Goal: Information Seeking & Learning: Learn about a topic

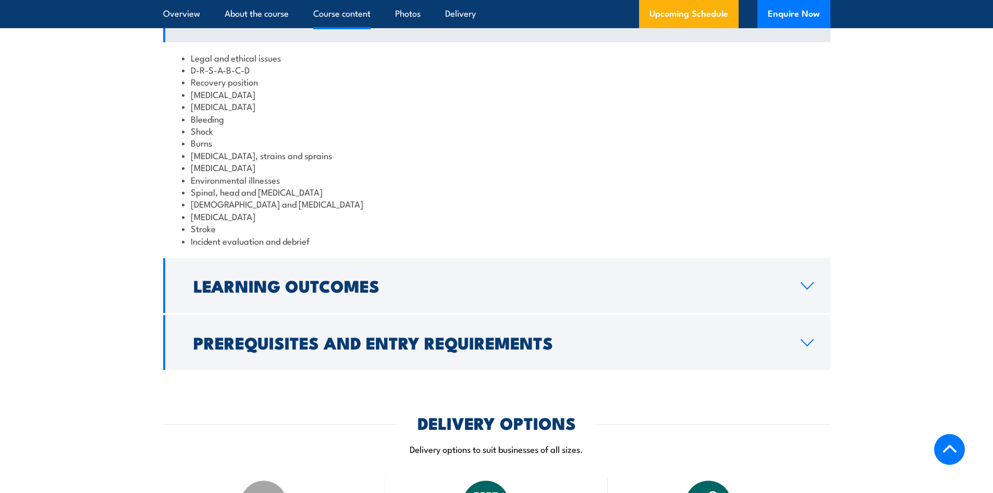
scroll to position [1251, 0]
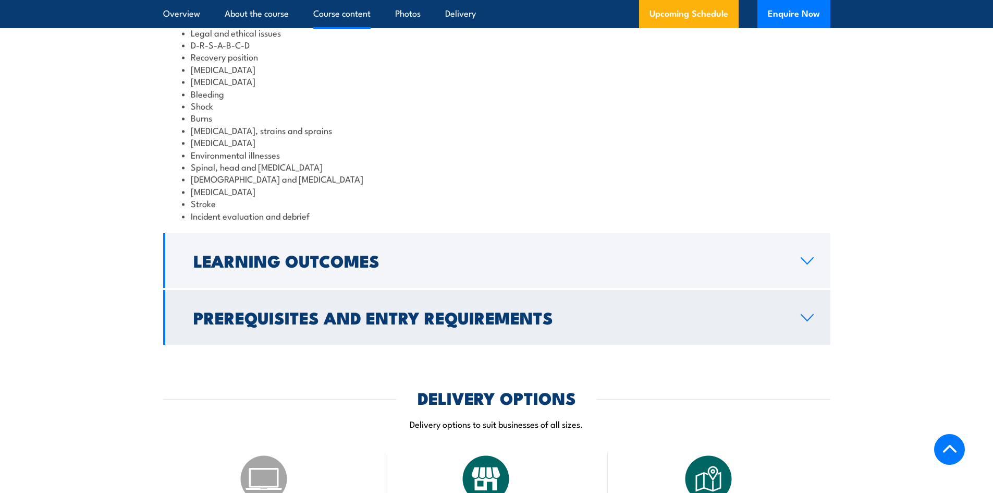
click at [355, 324] on h2 "Prerequisites and Entry Requirements" at bounding box center [488, 317] width 591 height 15
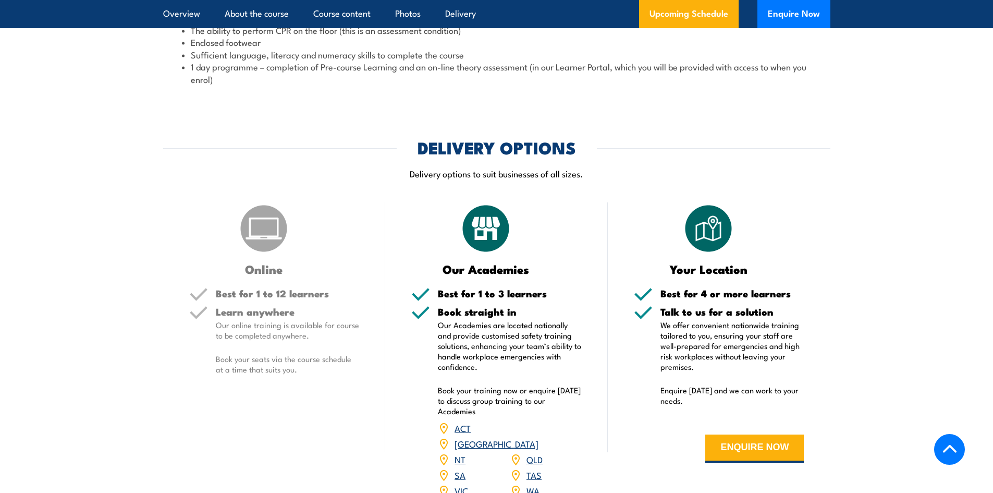
scroll to position [1511, 0]
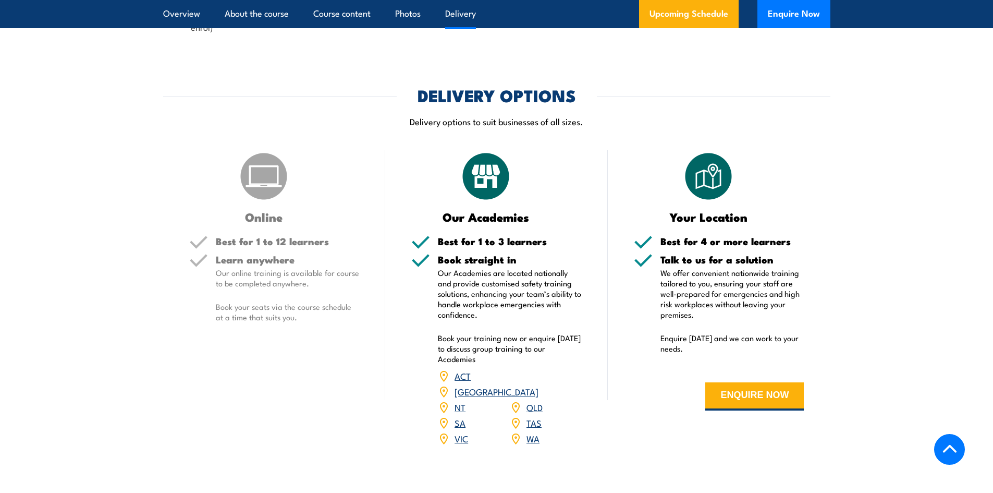
click at [463, 444] on link "VIC" at bounding box center [461, 438] width 14 height 13
click at [460, 444] on link "VIC" at bounding box center [461, 438] width 14 height 13
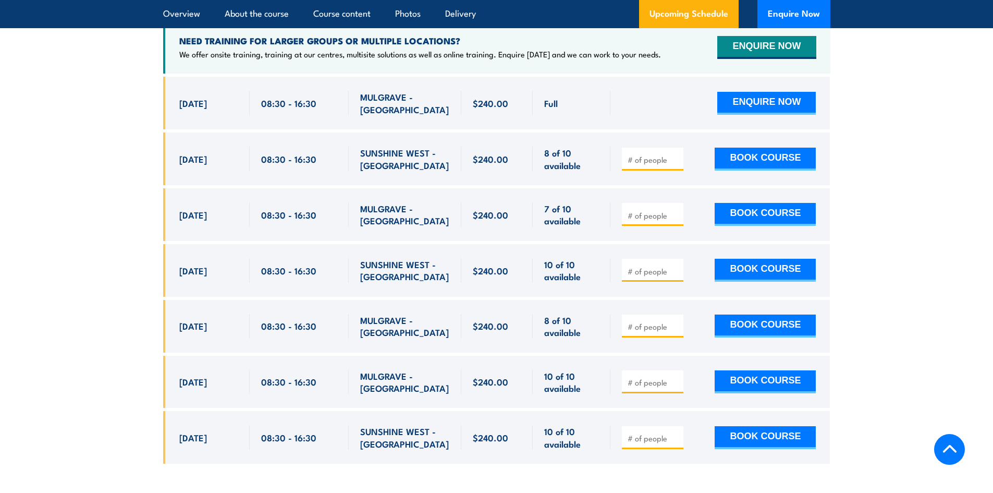
scroll to position [2118, 0]
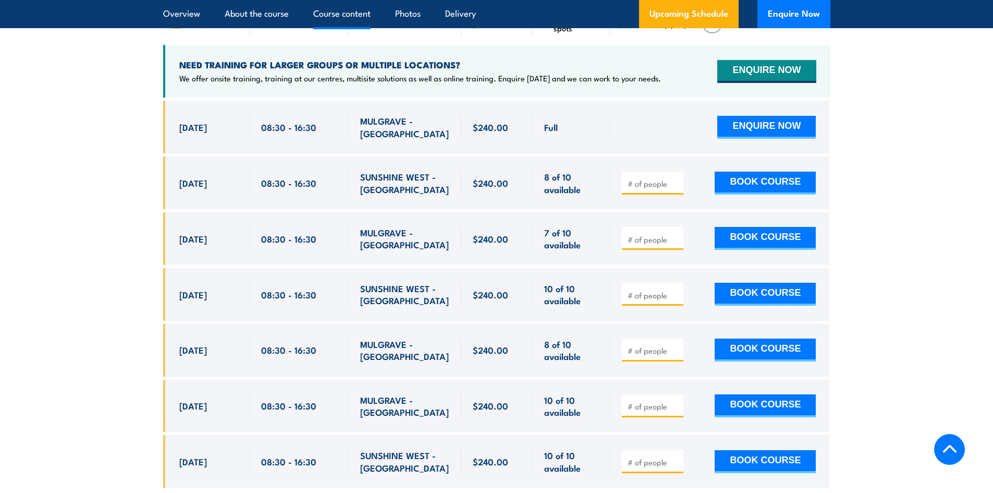
click at [354, 14] on link "Course content" at bounding box center [341, 14] width 57 height 28
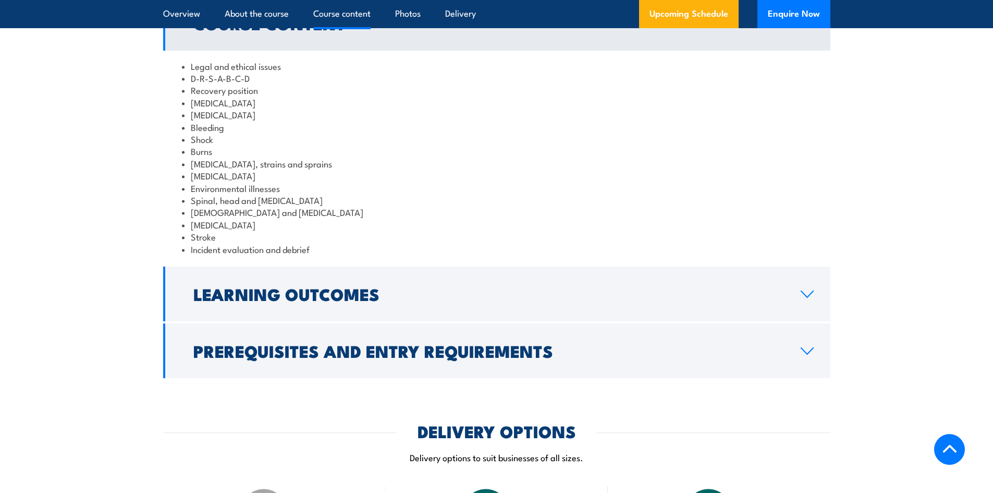
scroll to position [1236, 0]
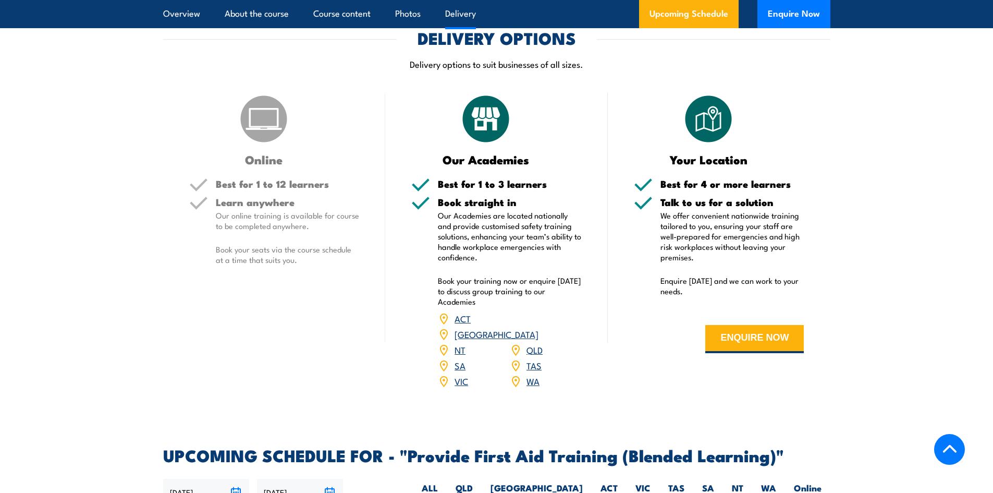
scroll to position [1599, 0]
